Goal: Transaction & Acquisition: Book appointment/travel/reservation

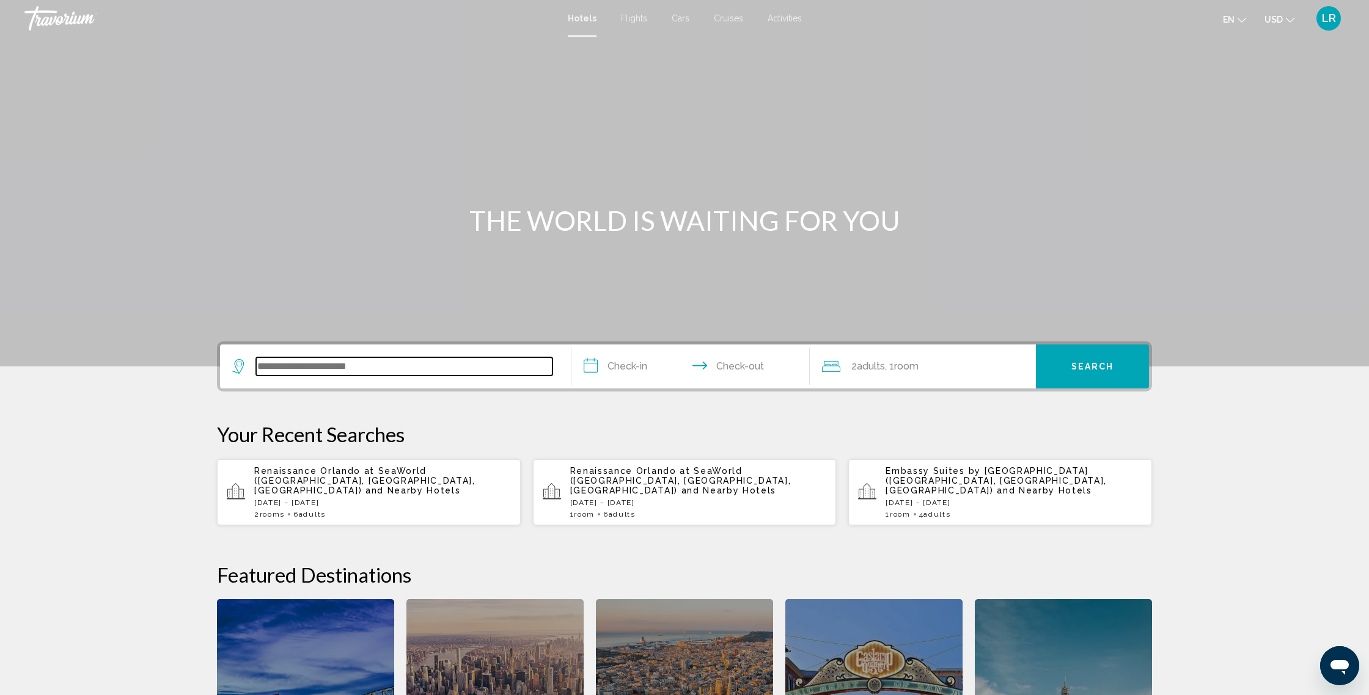
click at [374, 369] on input "Search widget" at bounding box center [404, 367] width 296 height 18
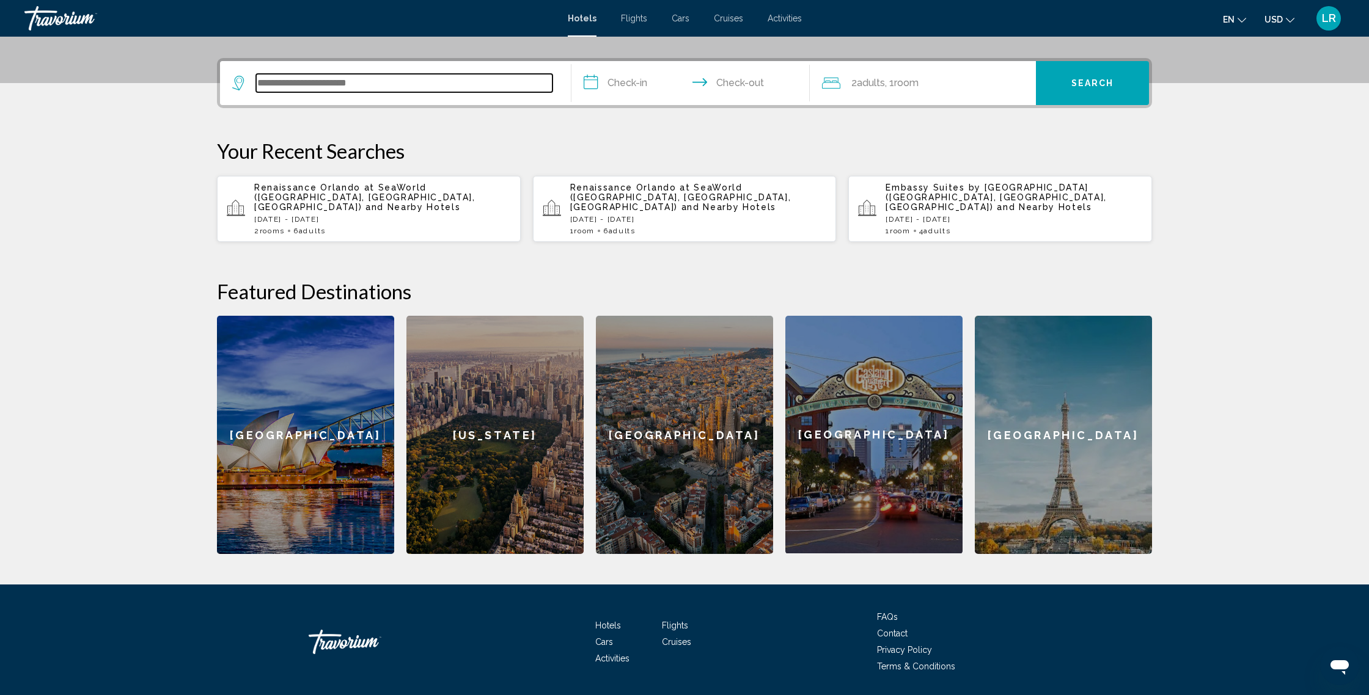
scroll to position [302, 0]
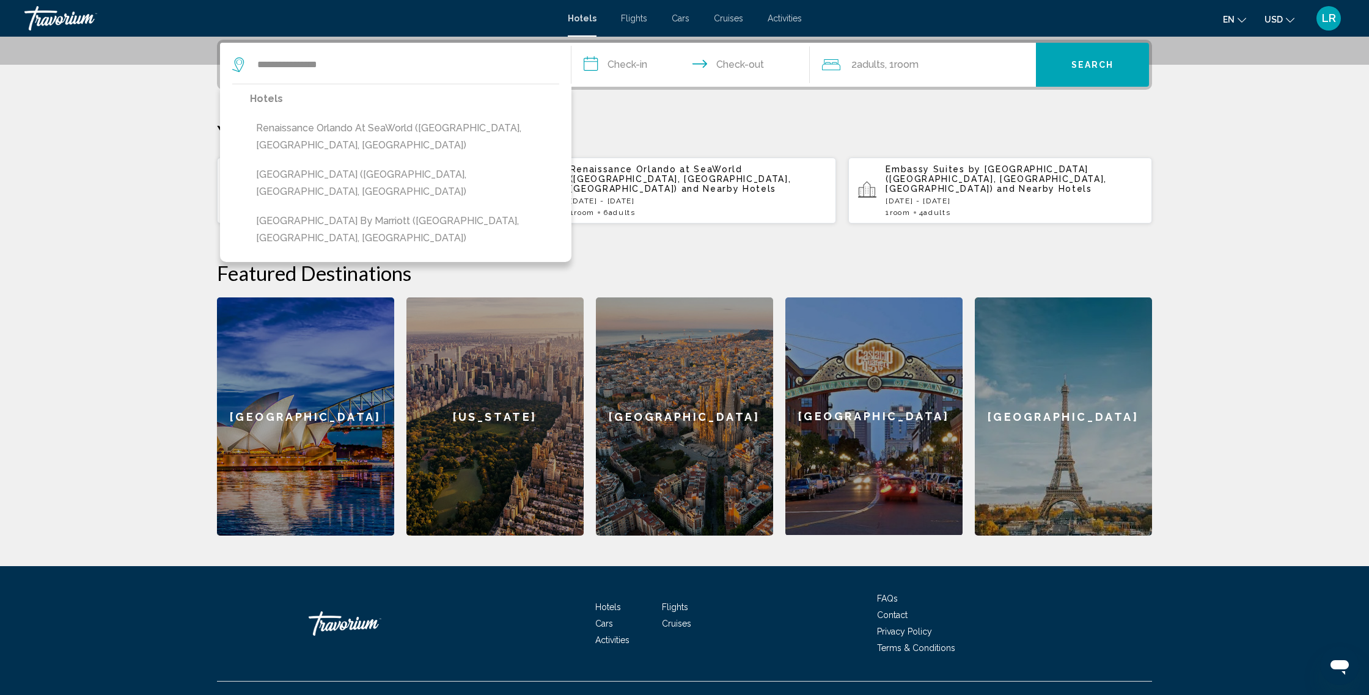
click at [438, 132] on button "Renaissance Orlando at SeaWorld ([GEOGRAPHIC_DATA], [GEOGRAPHIC_DATA], [GEOGRAP…" at bounding box center [404, 137] width 309 height 40
type input "**********"
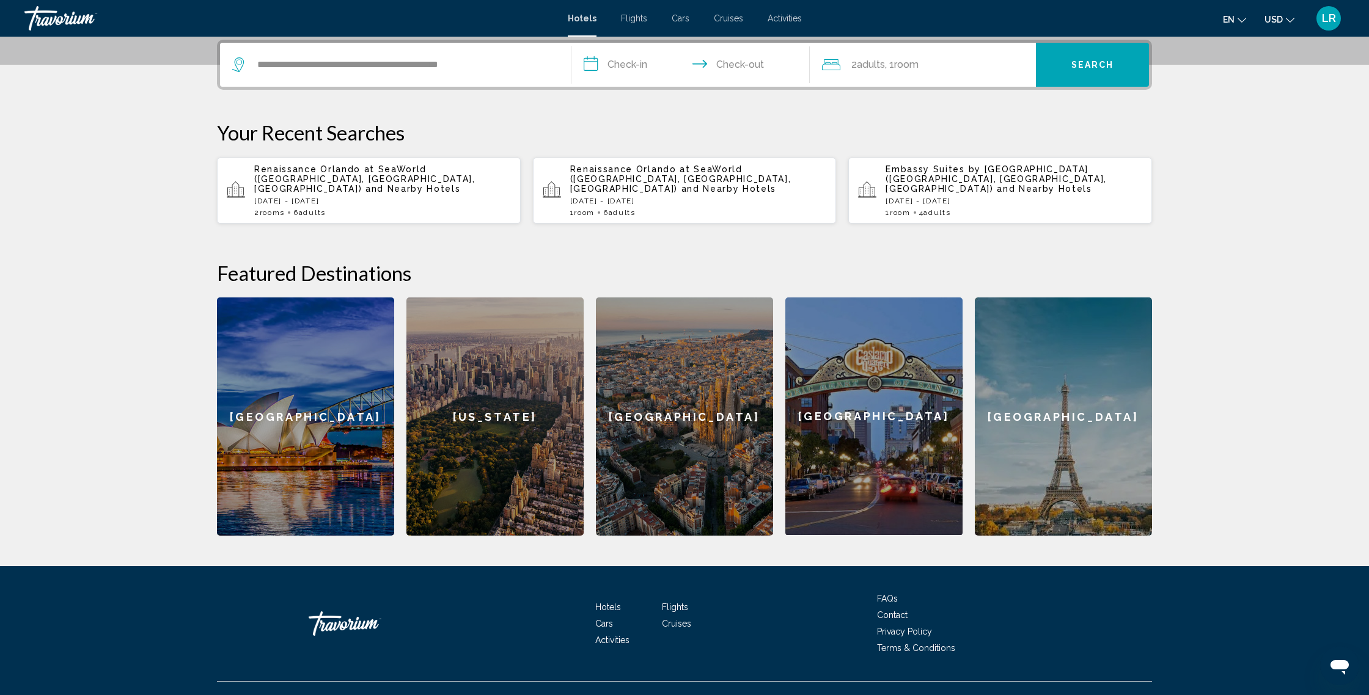
click at [623, 67] on input "**********" at bounding box center [692, 67] width 243 height 48
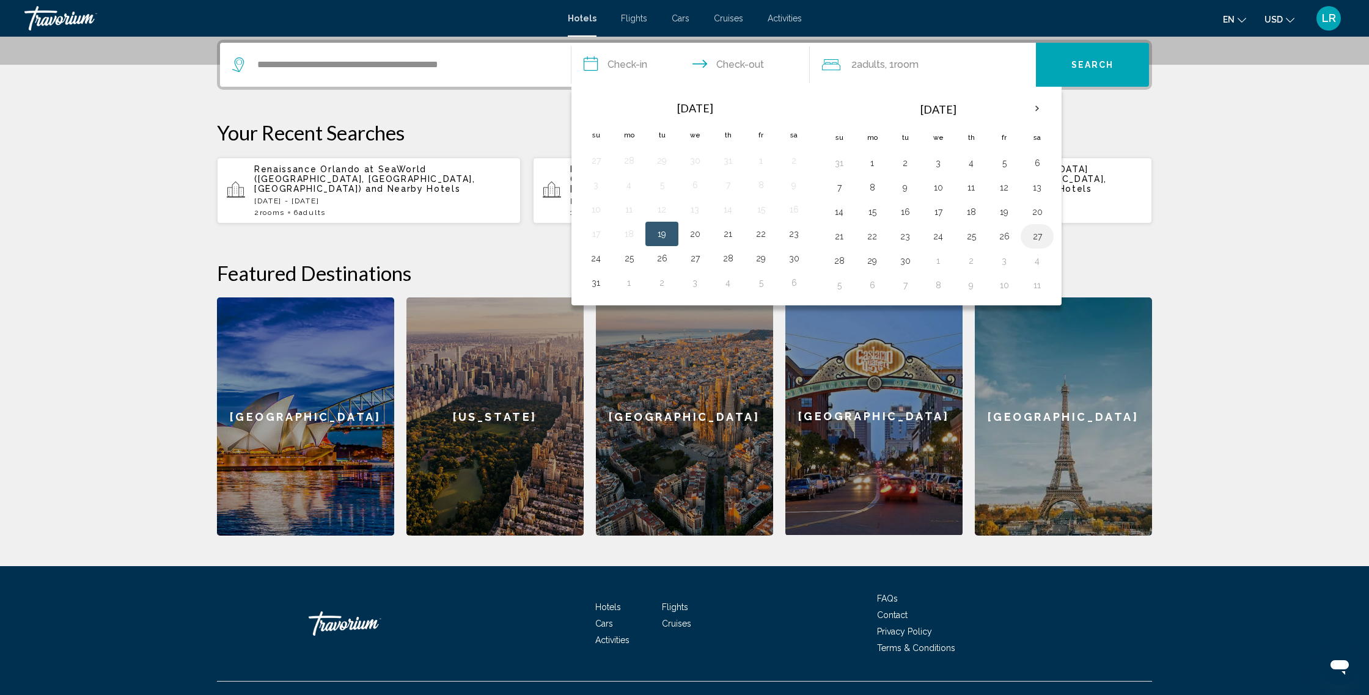
drag, startPoint x: 1037, startPoint y: 239, endPoint x: 1025, endPoint y: 240, distance: 11.6
click at [1037, 239] on button "27" at bounding box center [1037, 236] width 20 height 17
click at [911, 260] on button "30" at bounding box center [905, 260] width 20 height 17
type input "**********"
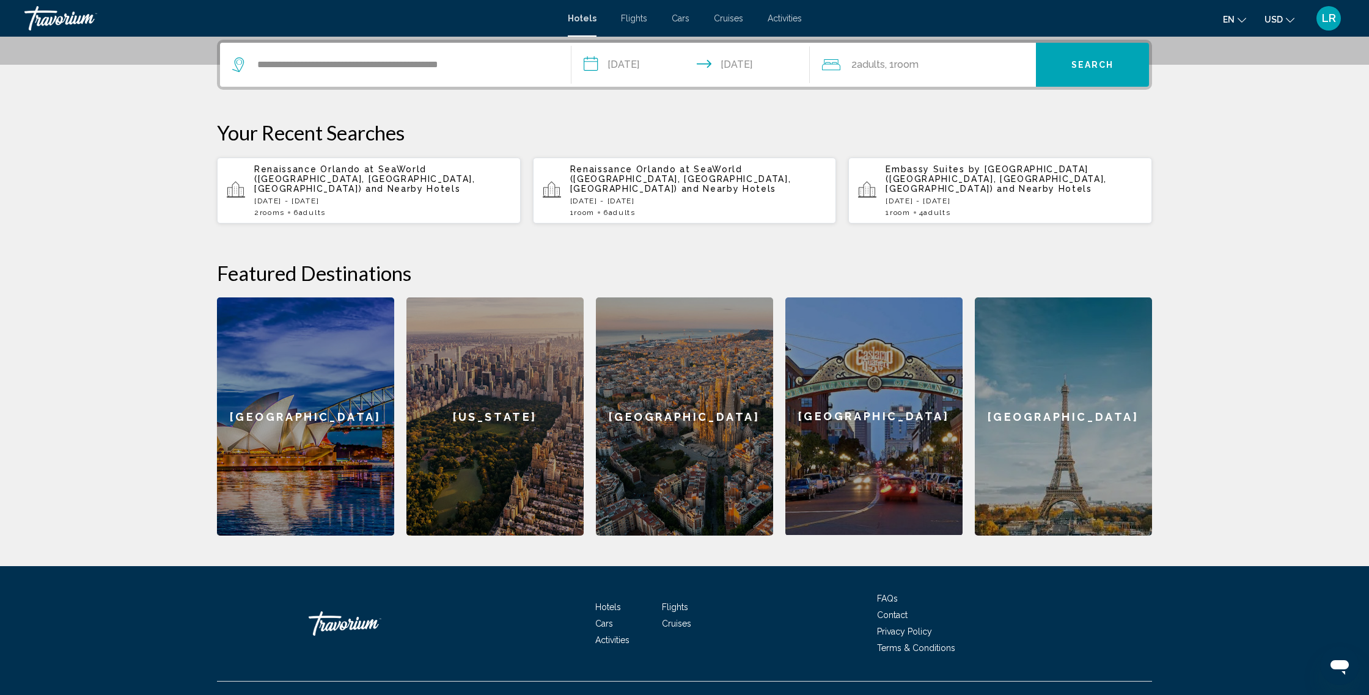
click at [871, 75] on div "2 Adult Adults , 1 Room rooms" at bounding box center [929, 65] width 214 height 44
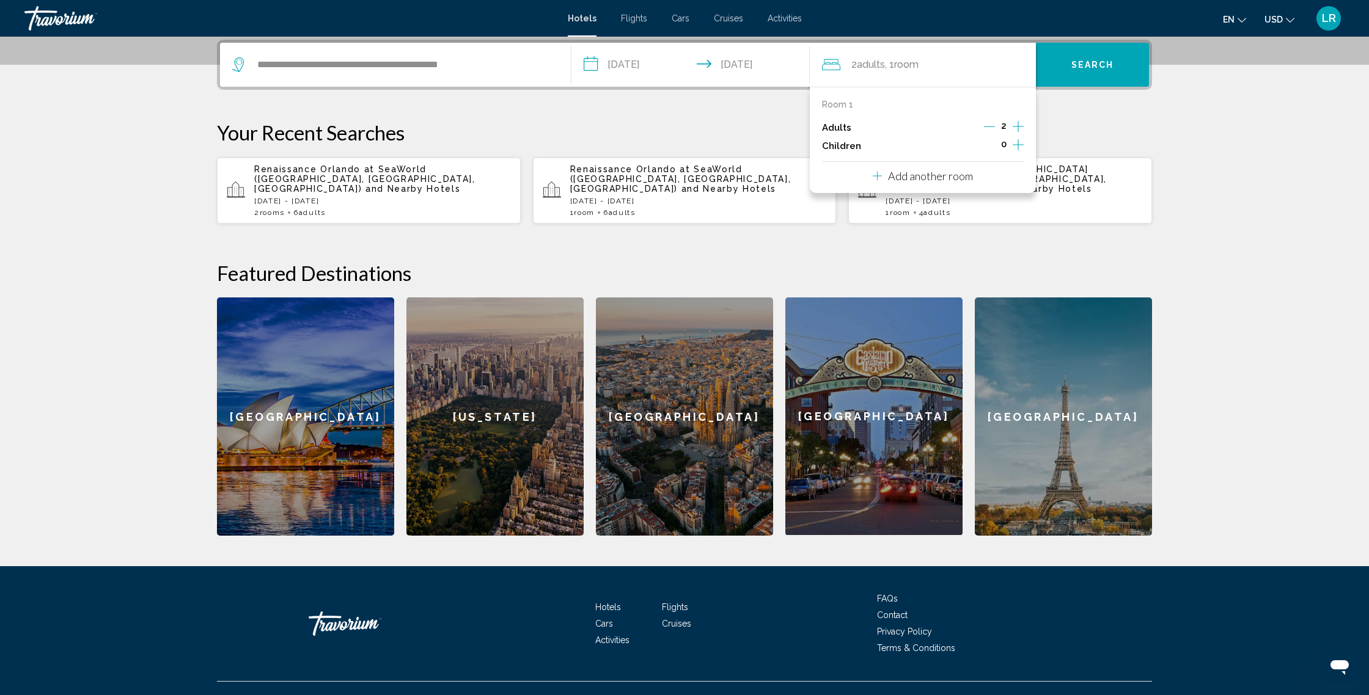
click at [1018, 128] on icon "Increment adults" at bounding box center [1018, 126] width 11 height 15
click at [1017, 127] on icon "Increment adults" at bounding box center [1018, 126] width 11 height 15
click at [963, 177] on p "Add another room" at bounding box center [930, 175] width 85 height 13
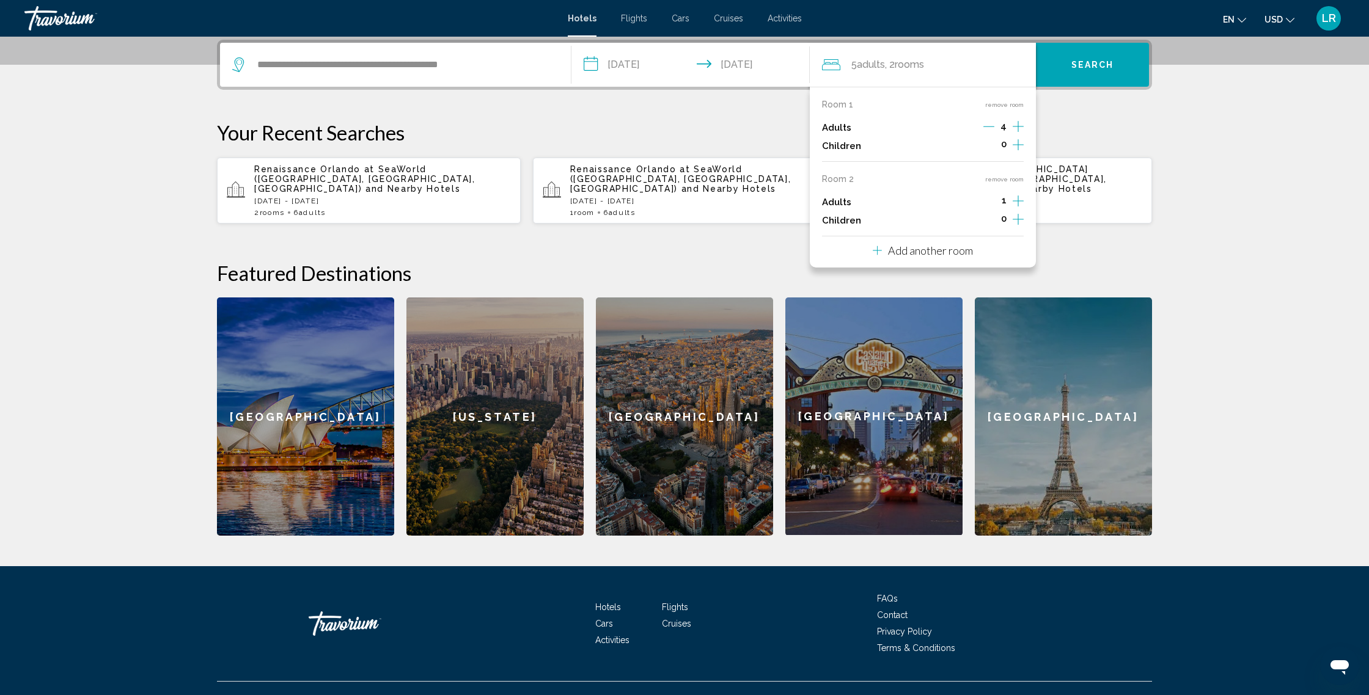
click at [1021, 134] on icon "Increment adults" at bounding box center [1018, 126] width 11 height 15
click at [1096, 66] on span "Search" at bounding box center [1092, 66] width 43 height 10
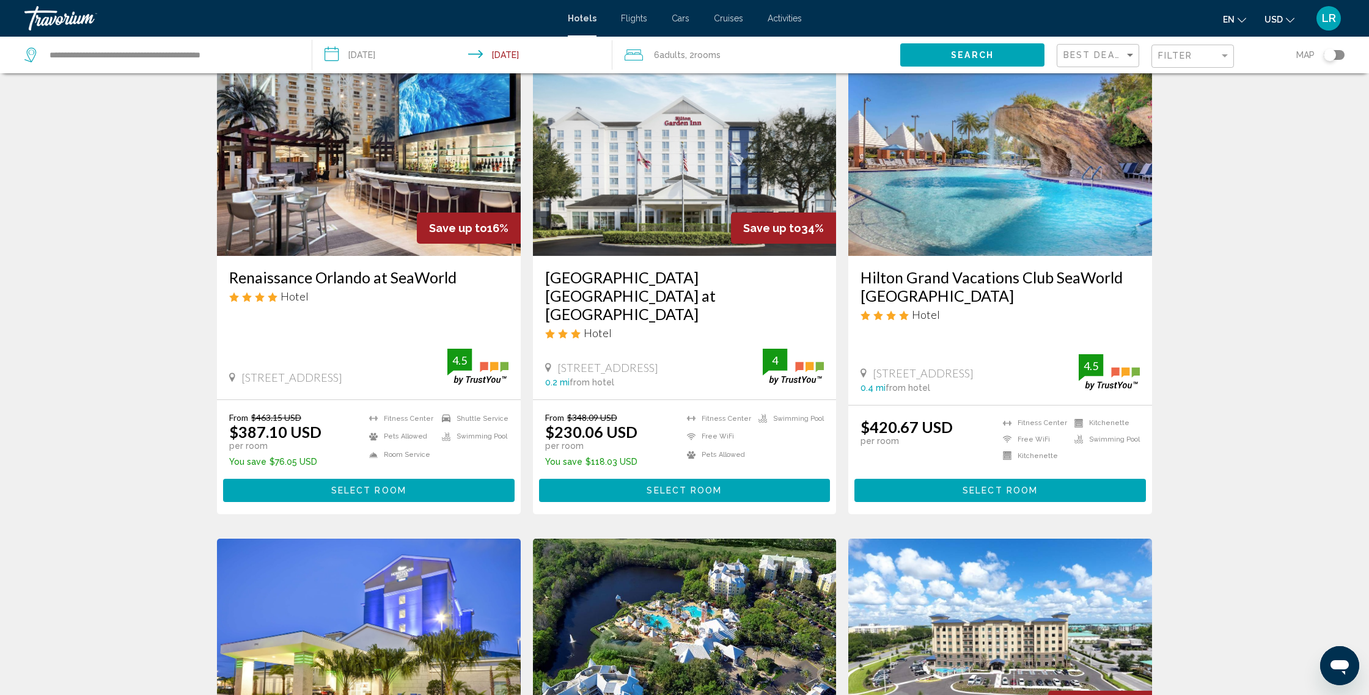
scroll to position [62, 0]
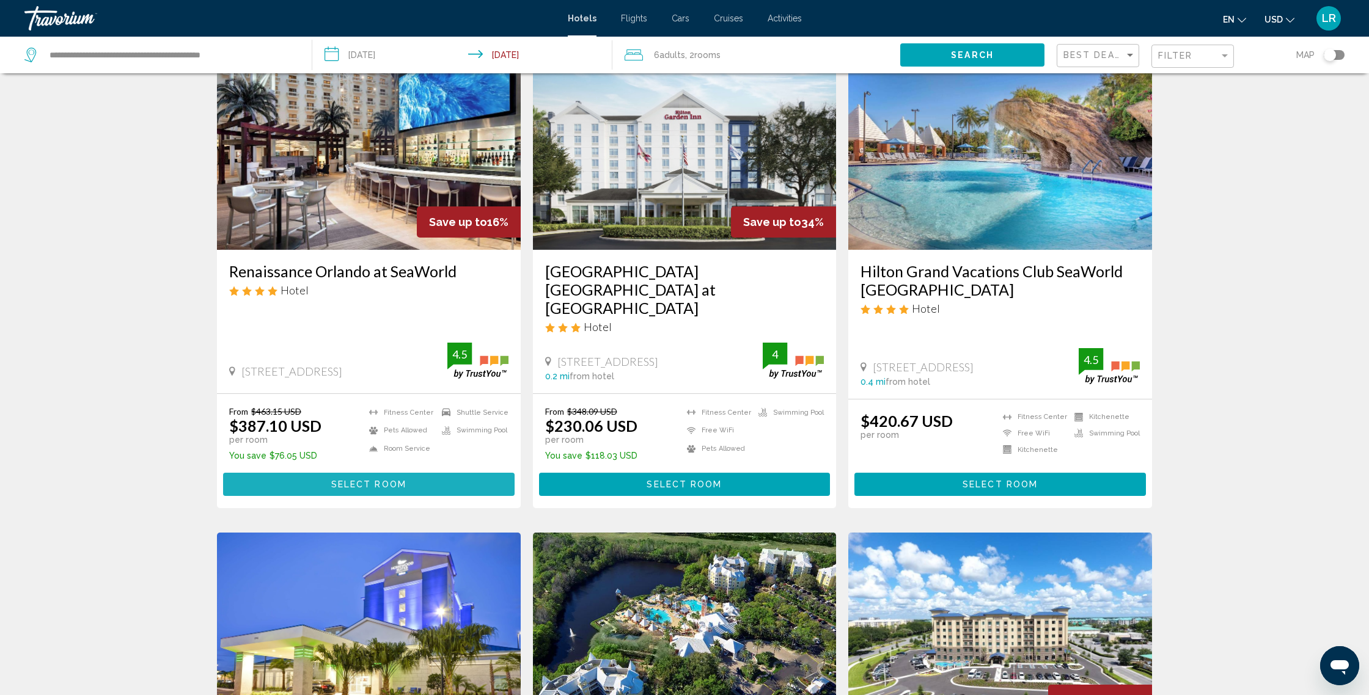
click at [455, 473] on button "Select Room" at bounding box center [369, 484] width 292 height 23
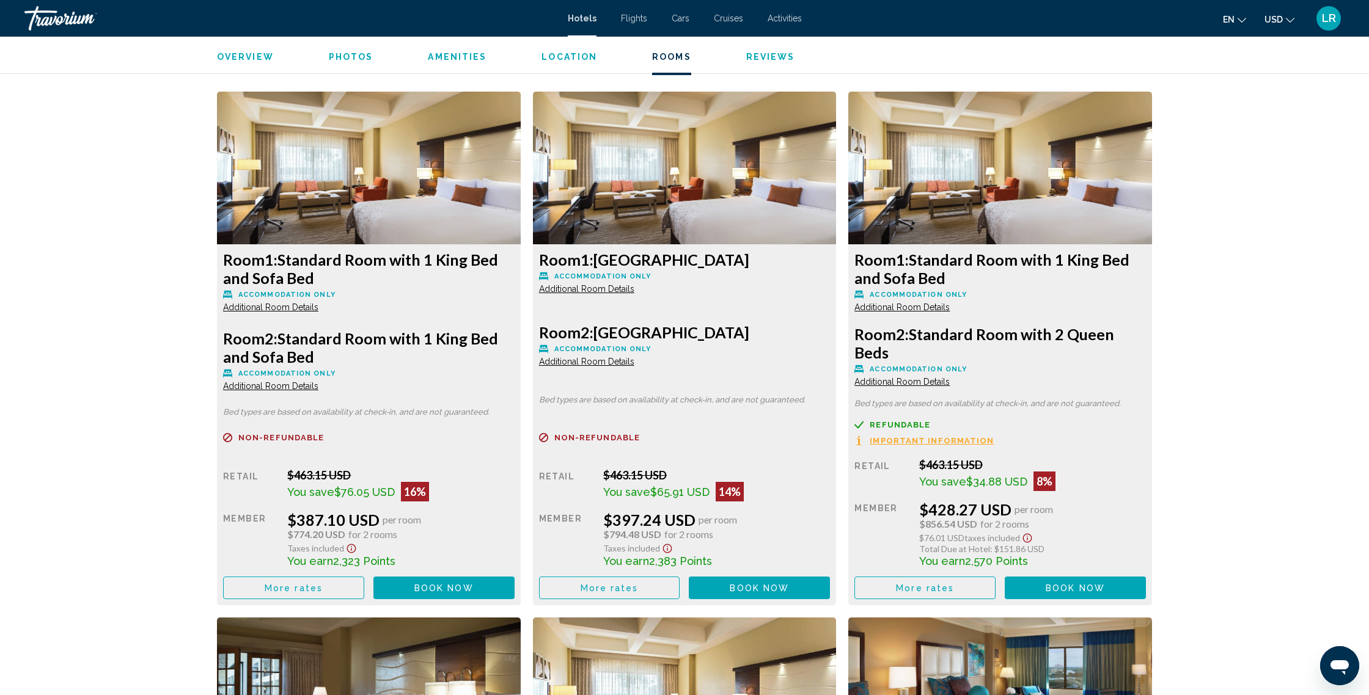
scroll to position [1641, 0]
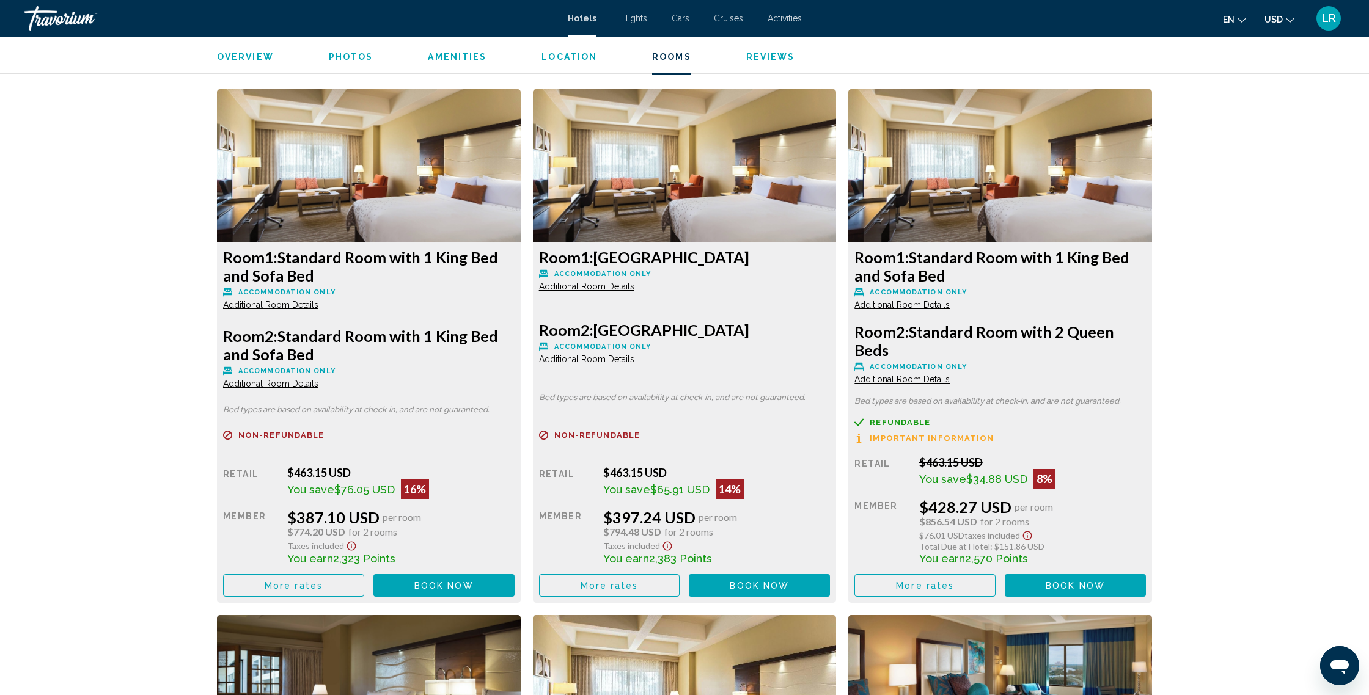
click at [515, 579] on button "Book now No longer available" at bounding box center [443, 585] width 141 height 23
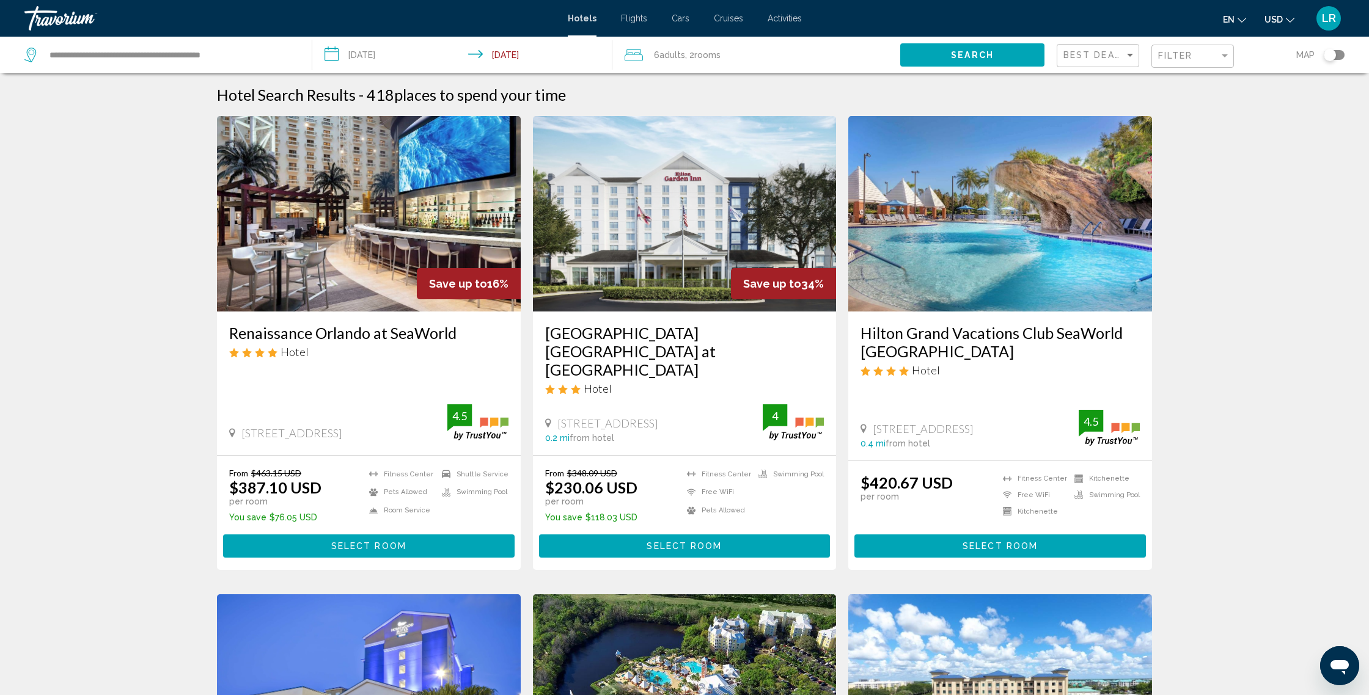
click at [686, 48] on span ", 2 Room rooms" at bounding box center [702, 54] width 35 height 17
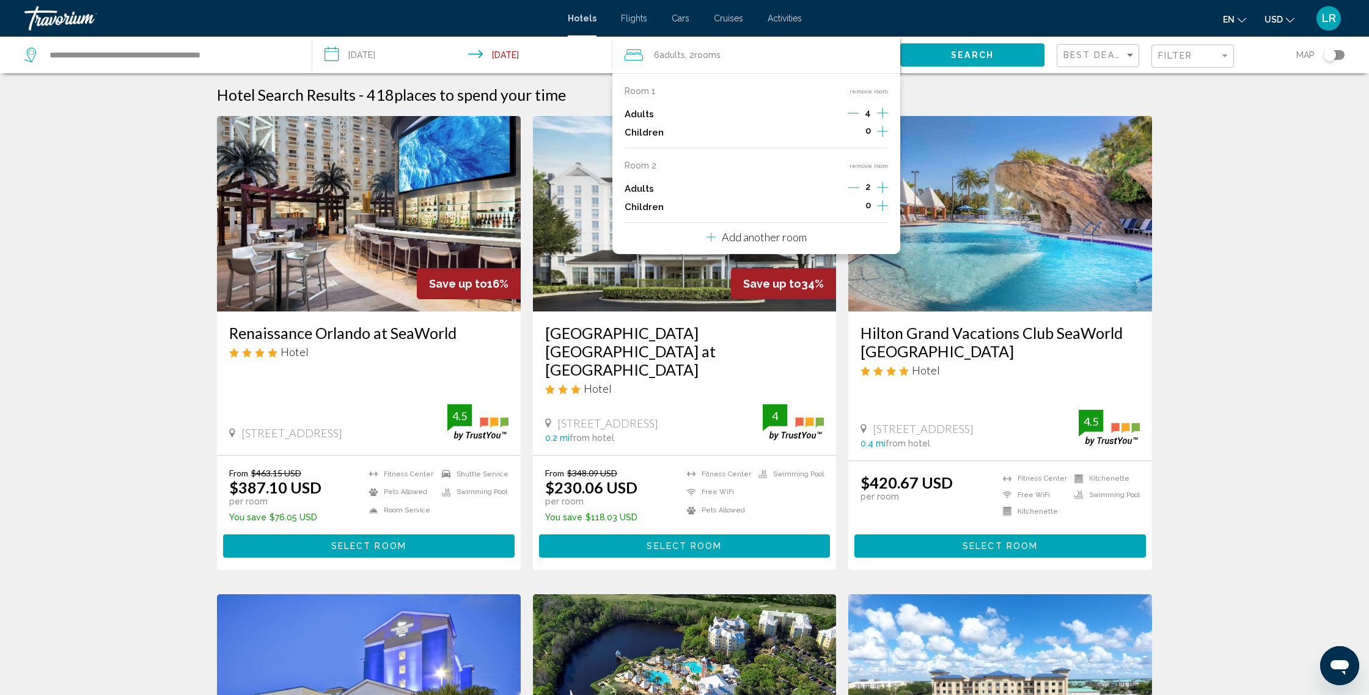
click at [873, 162] on button "remove room" at bounding box center [868, 166] width 39 height 8
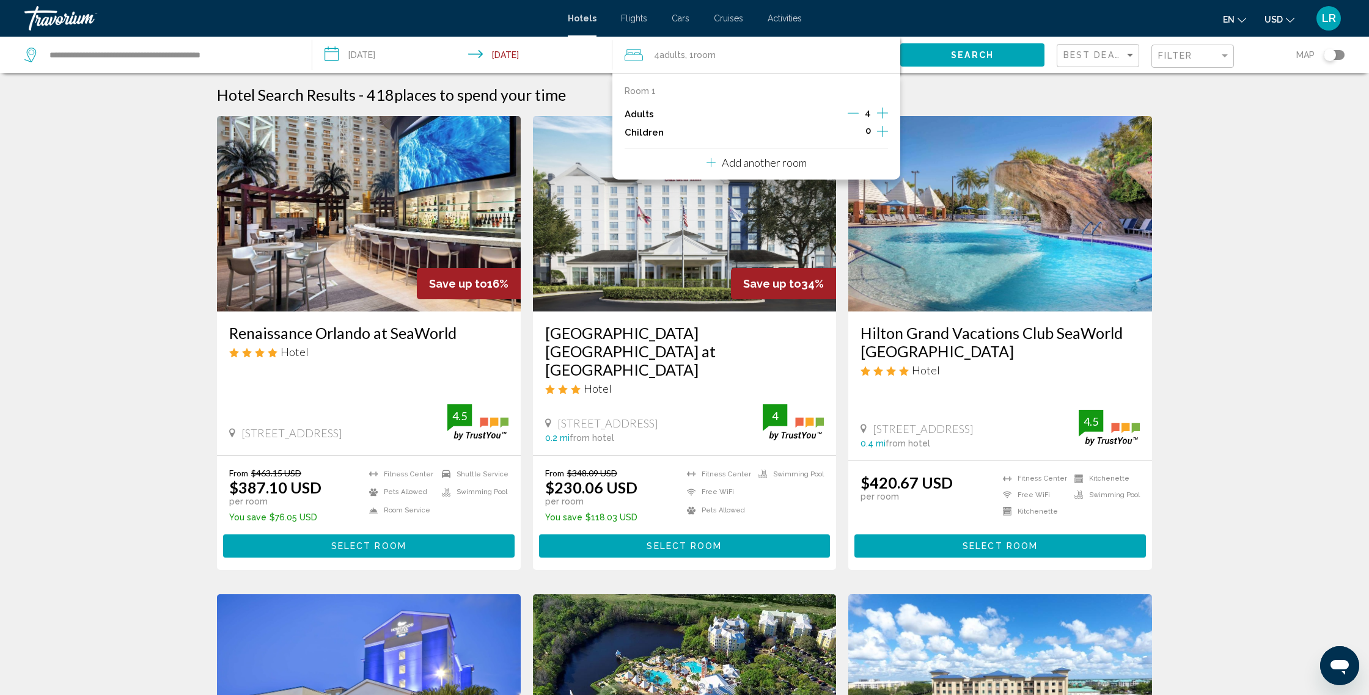
click at [964, 54] on span "Search" at bounding box center [972, 56] width 43 height 10
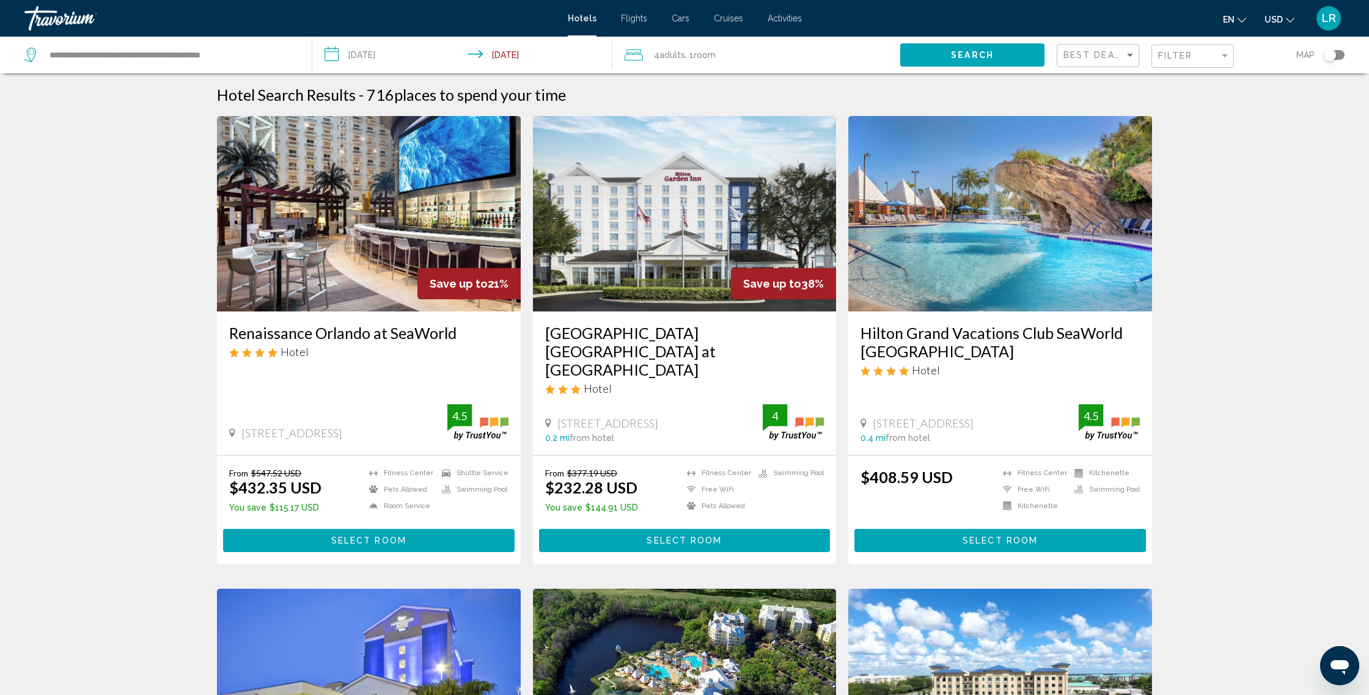
click at [666, 52] on span "Adults" at bounding box center [672, 55] width 26 height 10
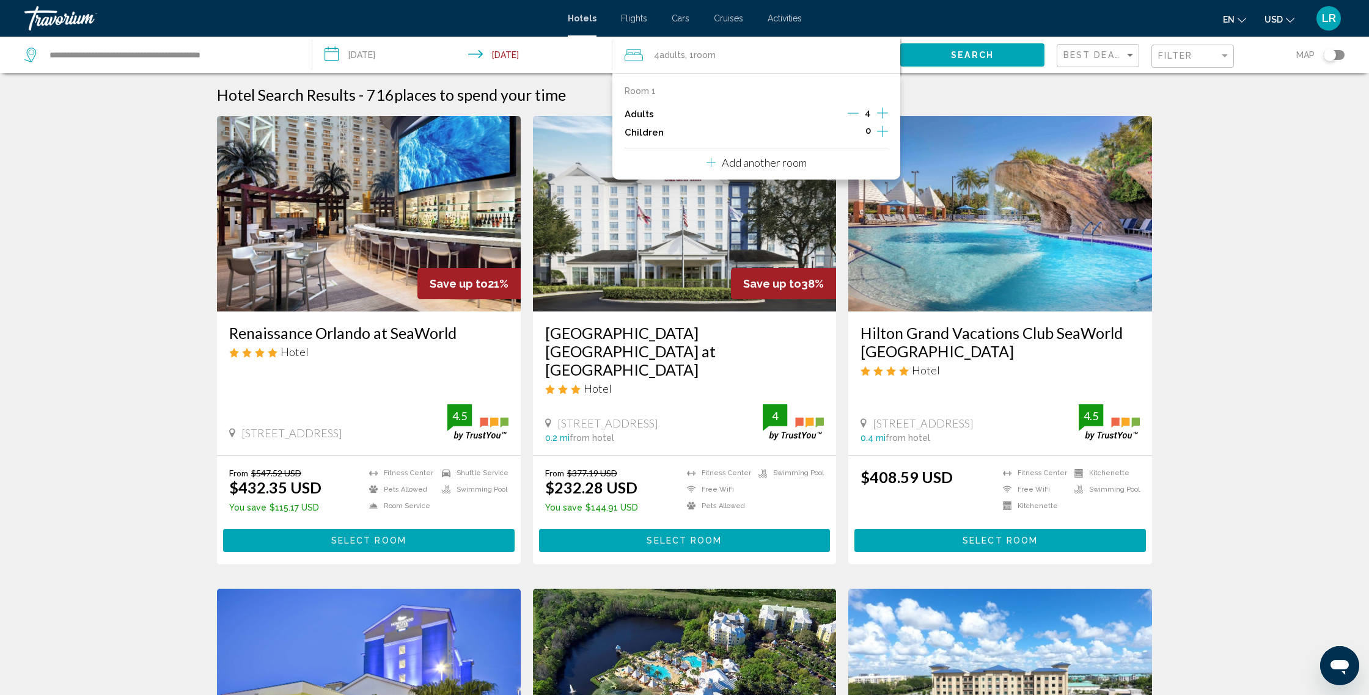
click at [824, 163] on div "Room 1 Adults 4 Children 0 Add another room" at bounding box center [756, 126] width 288 height 106
click at [794, 163] on p "Add another room" at bounding box center [764, 162] width 85 height 13
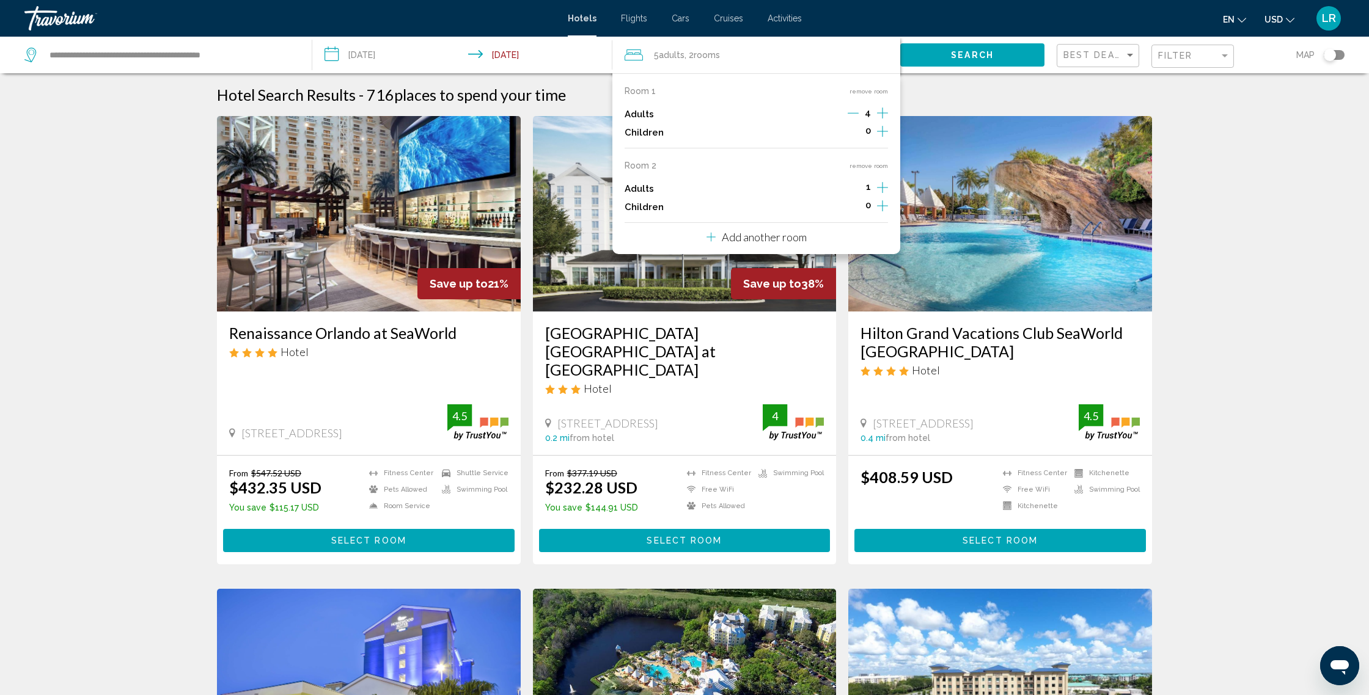
click at [887, 120] on icon "Increment adults" at bounding box center [882, 113] width 11 height 15
click at [999, 57] on button "Search" at bounding box center [972, 54] width 144 height 23
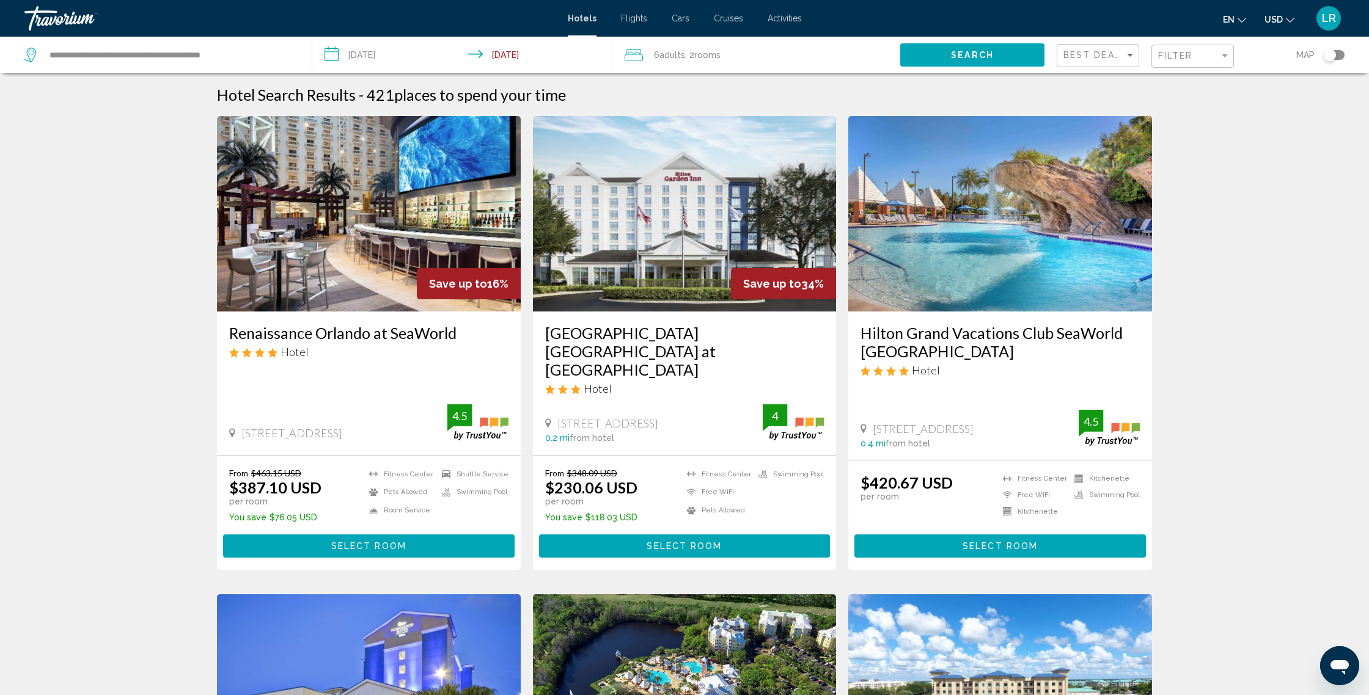
click at [428, 535] on button "Select Room" at bounding box center [369, 546] width 292 height 23
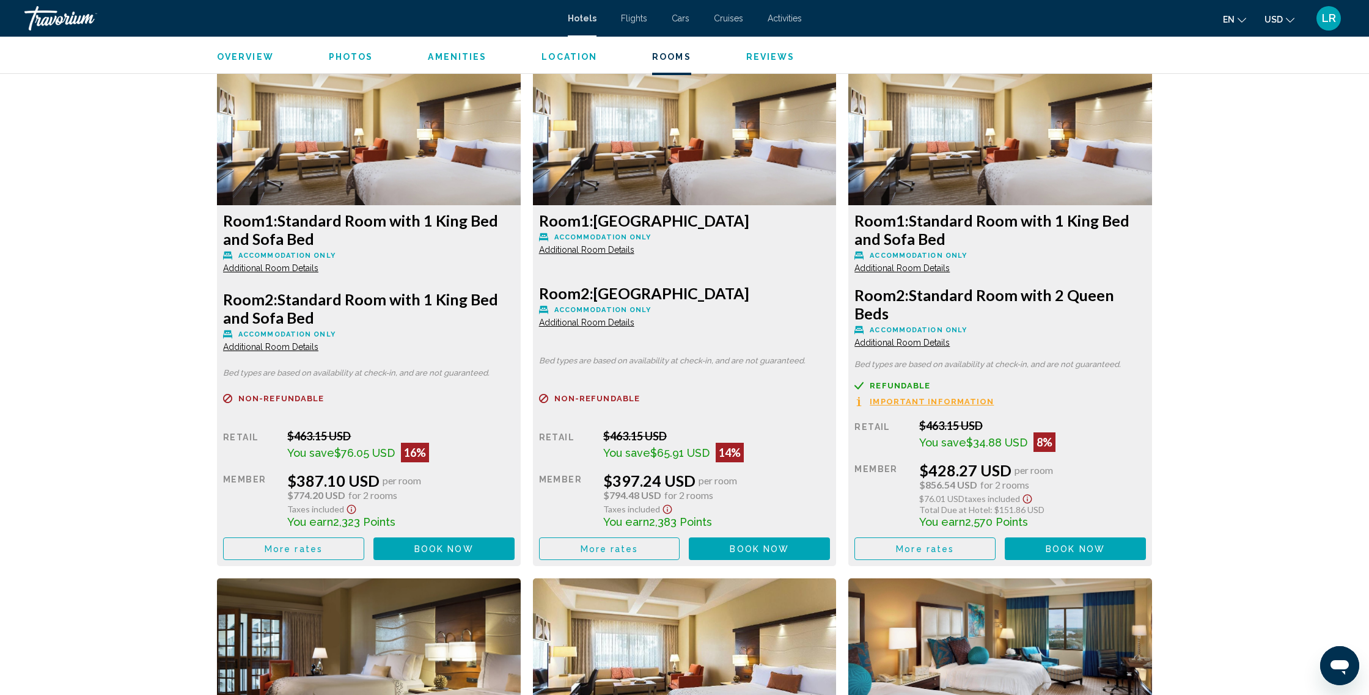
scroll to position [1676, 0]
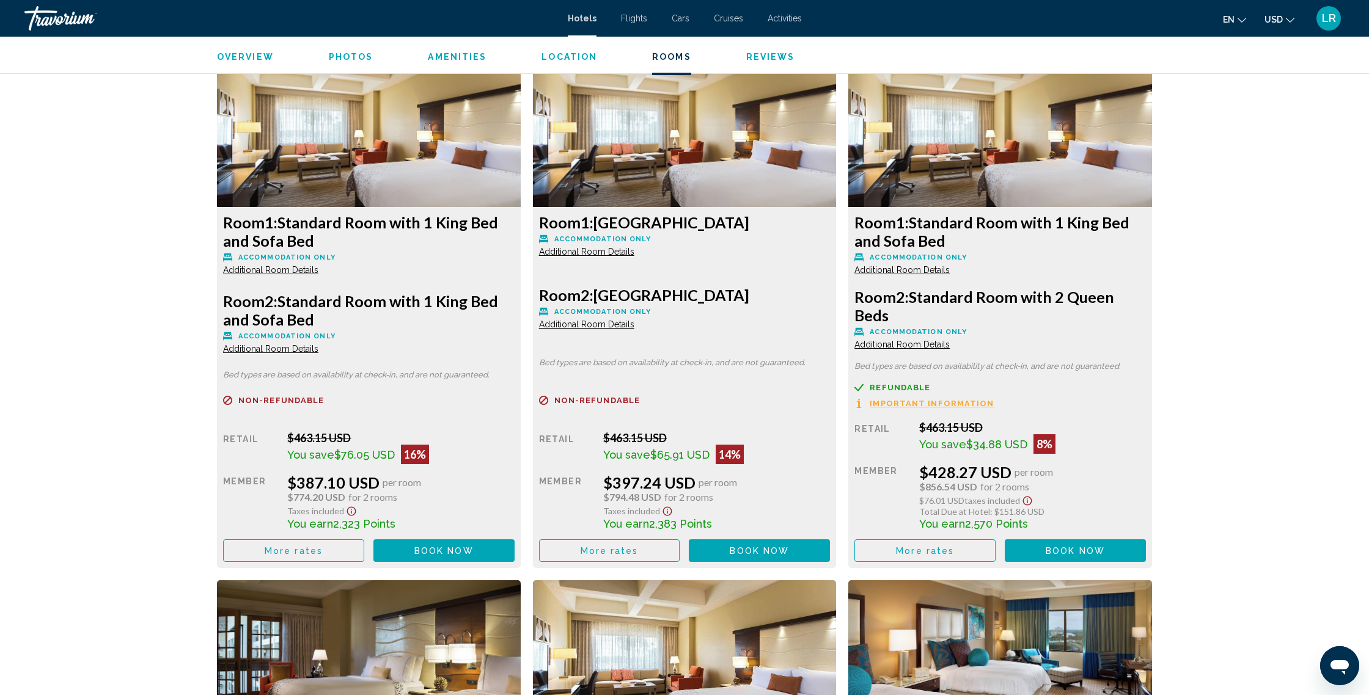
click at [474, 551] on span "Book now" at bounding box center [443, 551] width 59 height 10
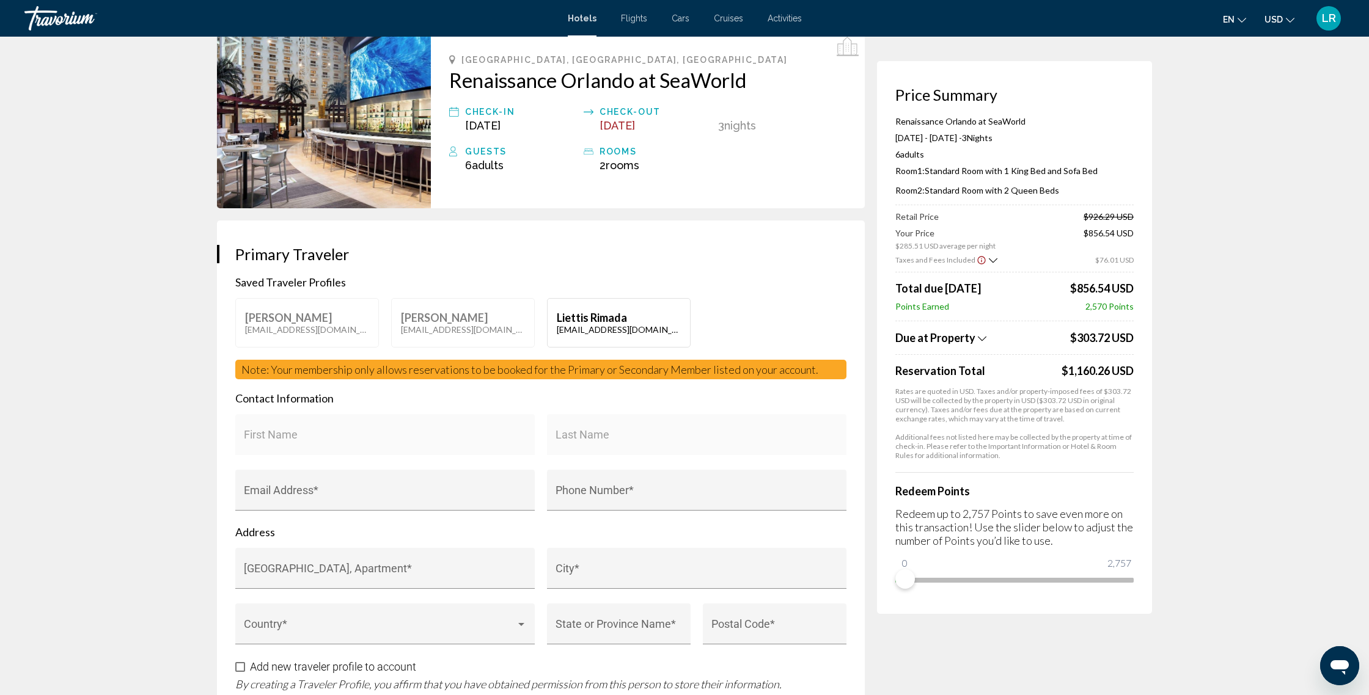
scroll to position [66, 0]
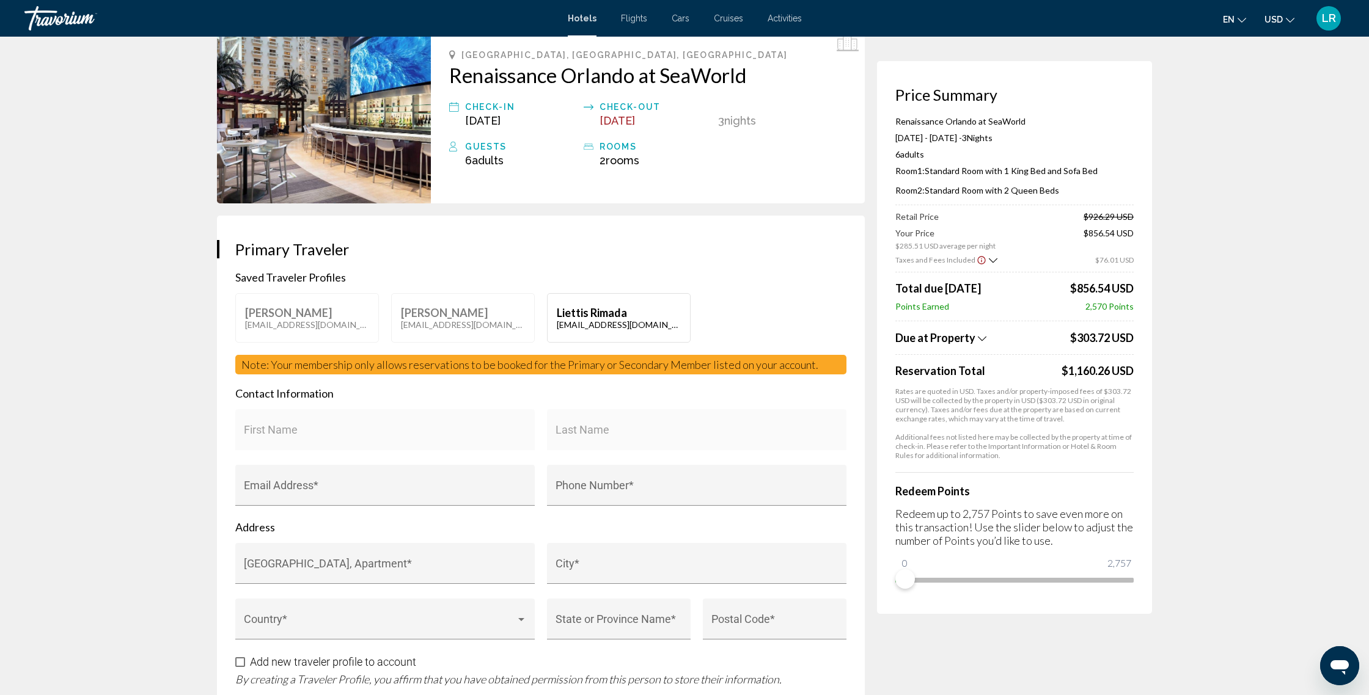
click at [978, 342] on icon "Show Taxes and Fees breakdown" at bounding box center [982, 339] width 9 height 10
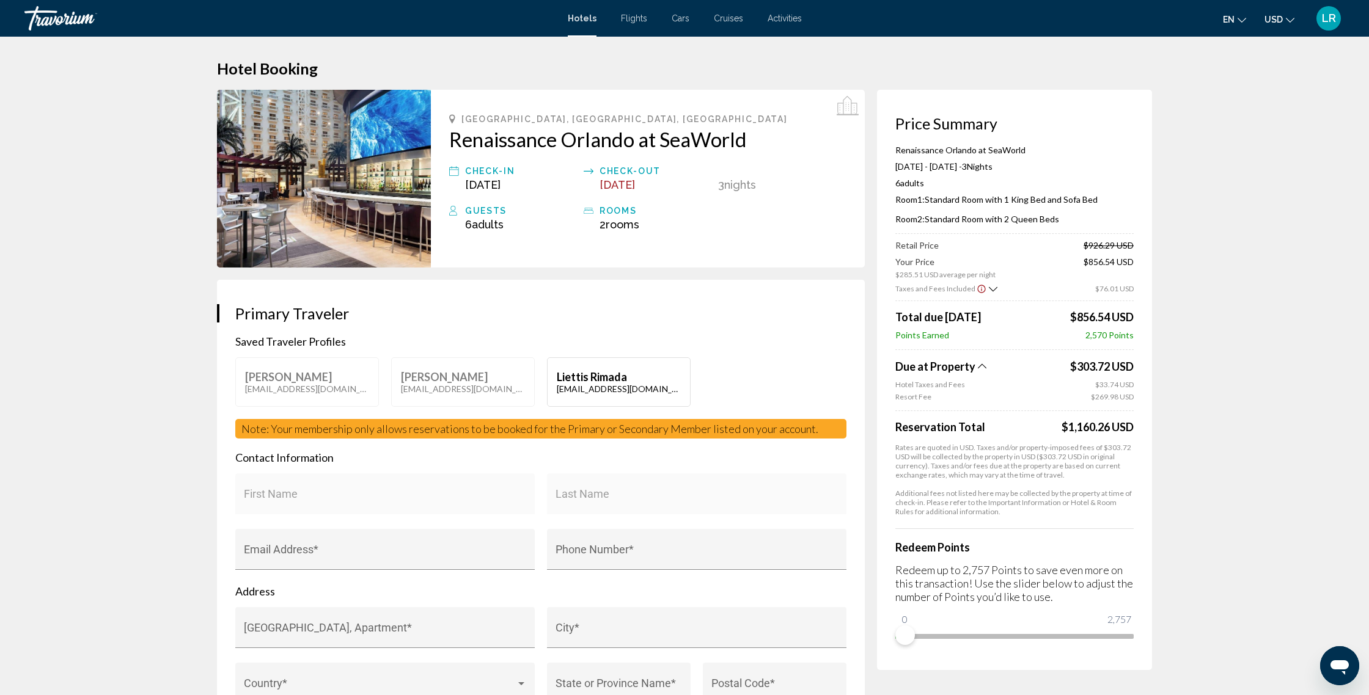
scroll to position [0, 0]
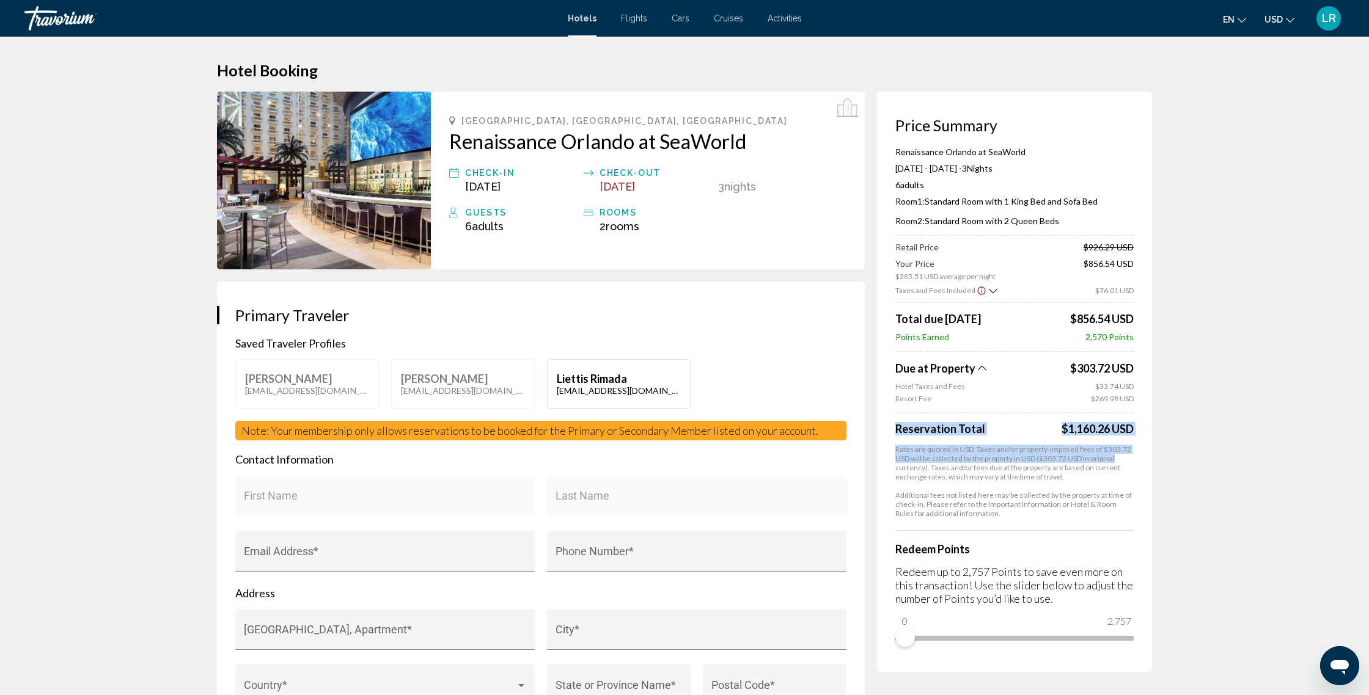
drag, startPoint x: 1049, startPoint y: 439, endPoint x: 1175, endPoint y: 462, distance: 127.3
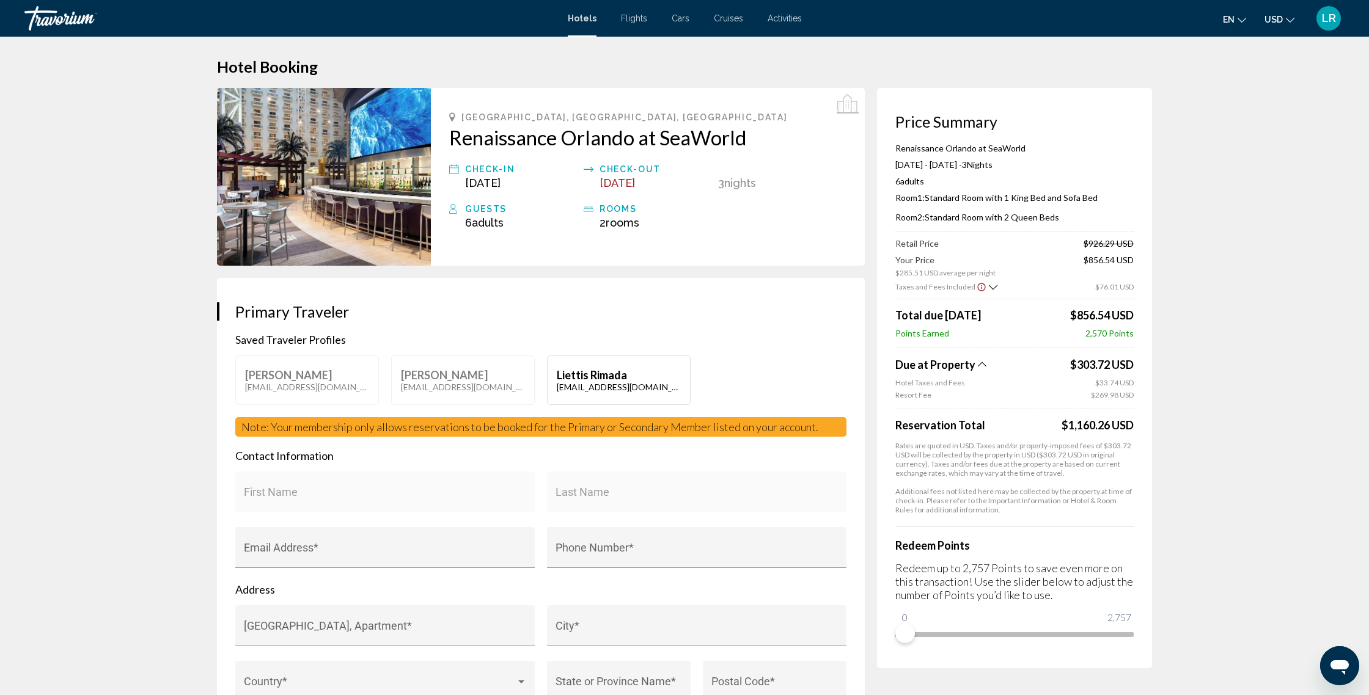
scroll to position [2, 0]
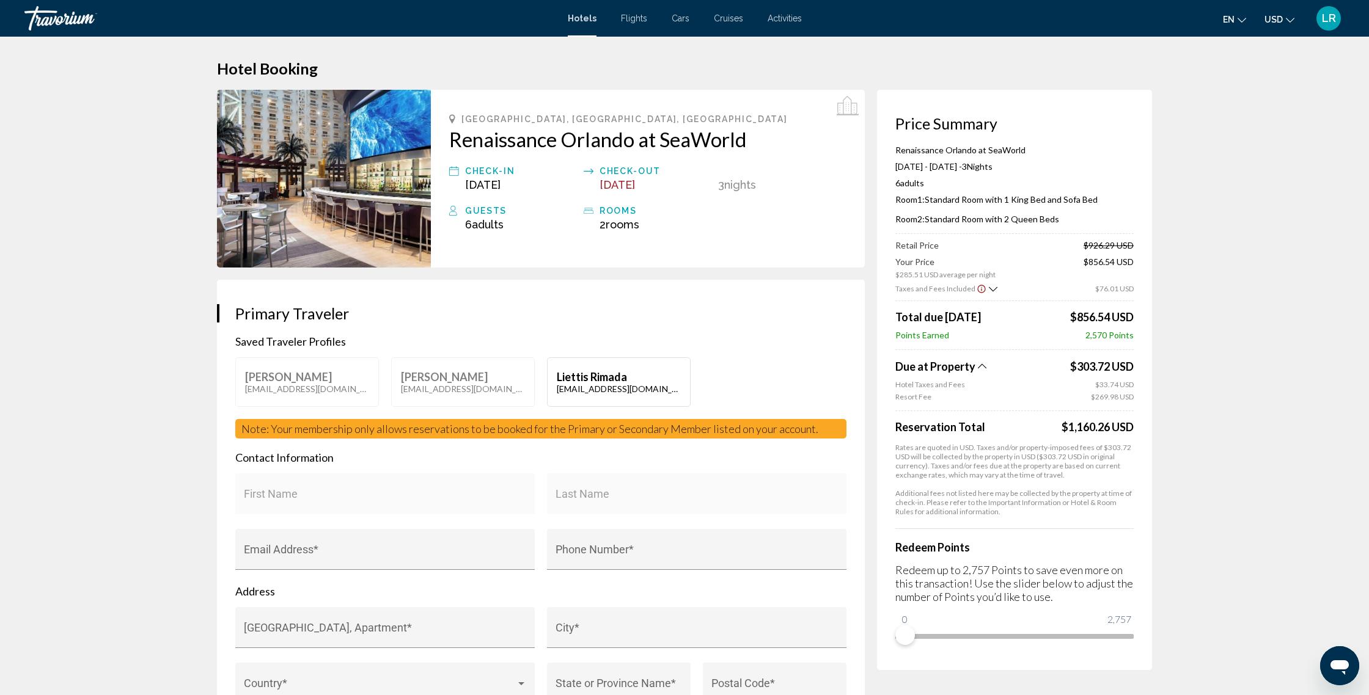
click at [981, 369] on icon "Show Taxes and Fees breakdown" at bounding box center [982, 366] width 9 height 10
